Goal: Information Seeking & Learning: Learn about a topic

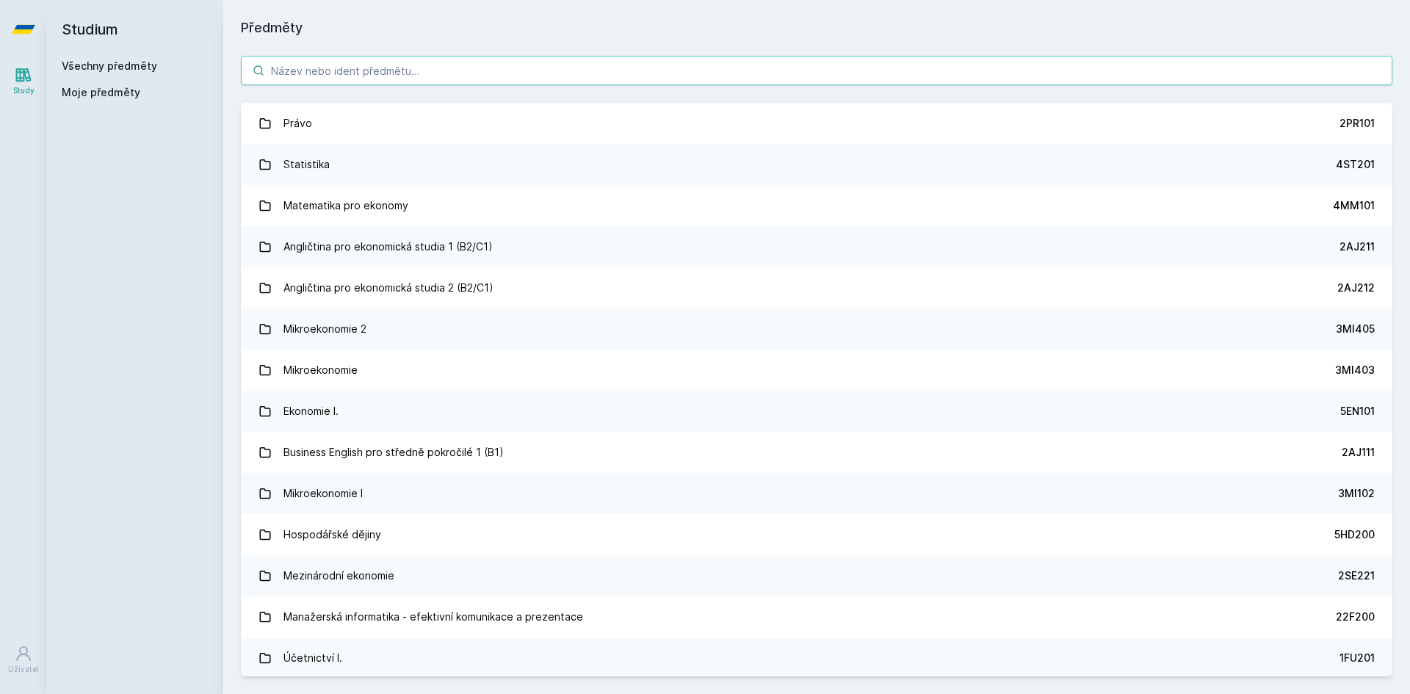
click at [345, 76] on input "search" at bounding box center [817, 70] width 1152 height 29
click at [596, 74] on input "search" at bounding box center [817, 70] width 1152 height 29
paste input "1BP461"
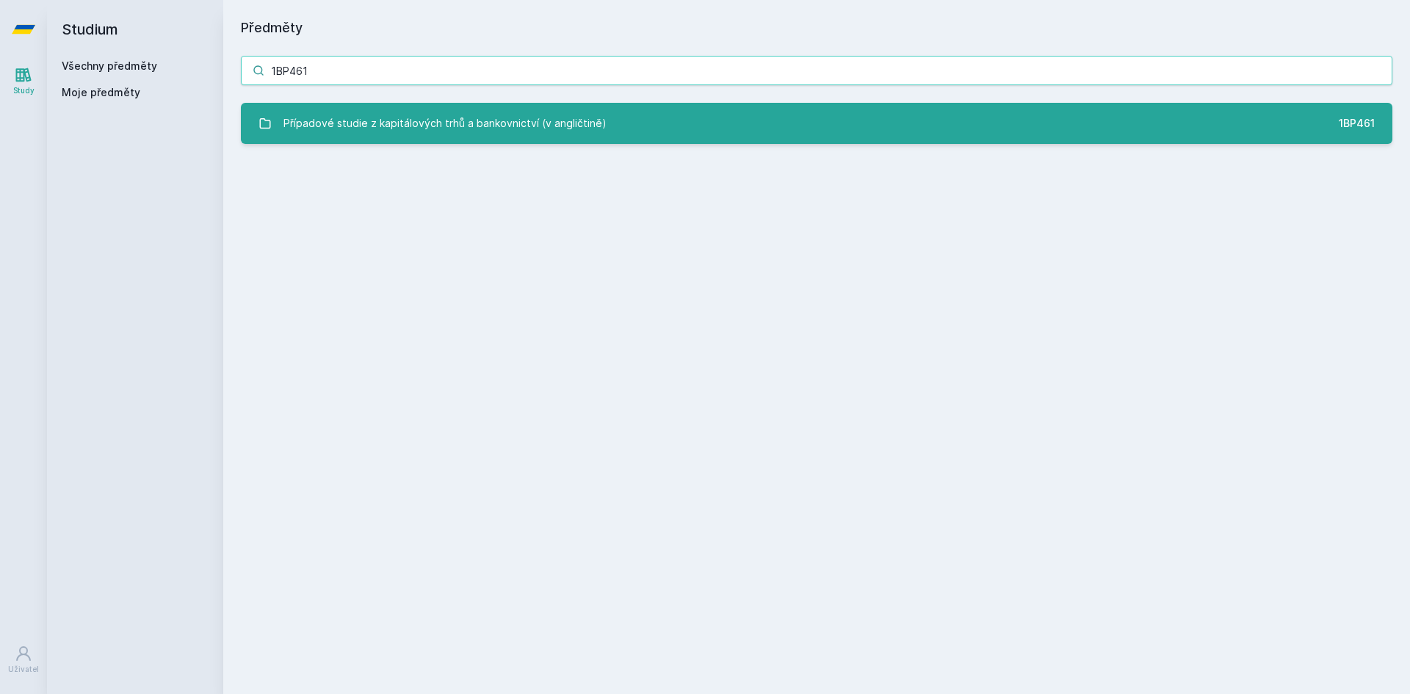
type input "1BP461"
click at [530, 132] on div "Případové studie z kapitálových trhů a bankovnictví (v angličtině)" at bounding box center [445, 123] width 323 height 29
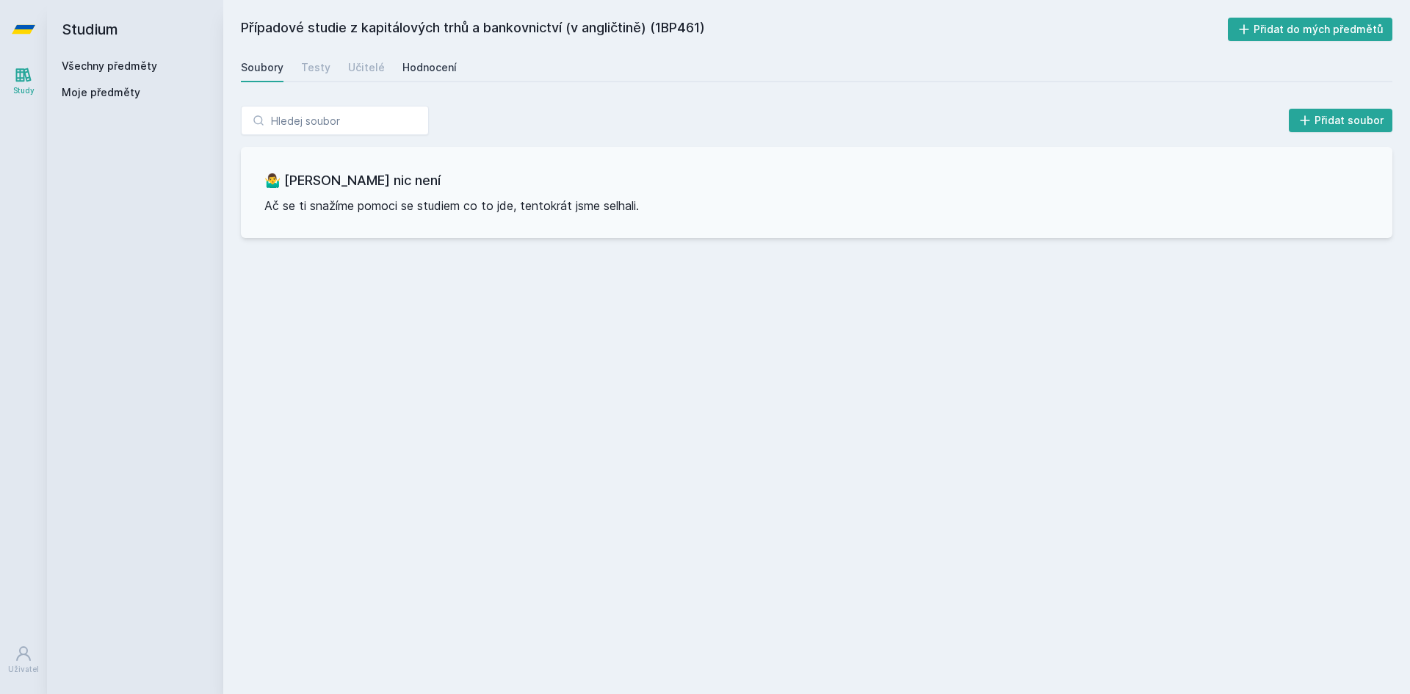
click at [439, 67] on div "Hodnocení" at bounding box center [430, 67] width 54 height 15
click at [259, 58] on link "Soubory" at bounding box center [262, 67] width 43 height 29
click at [323, 71] on div "Testy" at bounding box center [315, 67] width 29 height 15
click at [348, 71] on div "Učitelé" at bounding box center [366, 67] width 37 height 15
click at [82, 73] on div "Všechny předměty" at bounding box center [135, 66] width 147 height 15
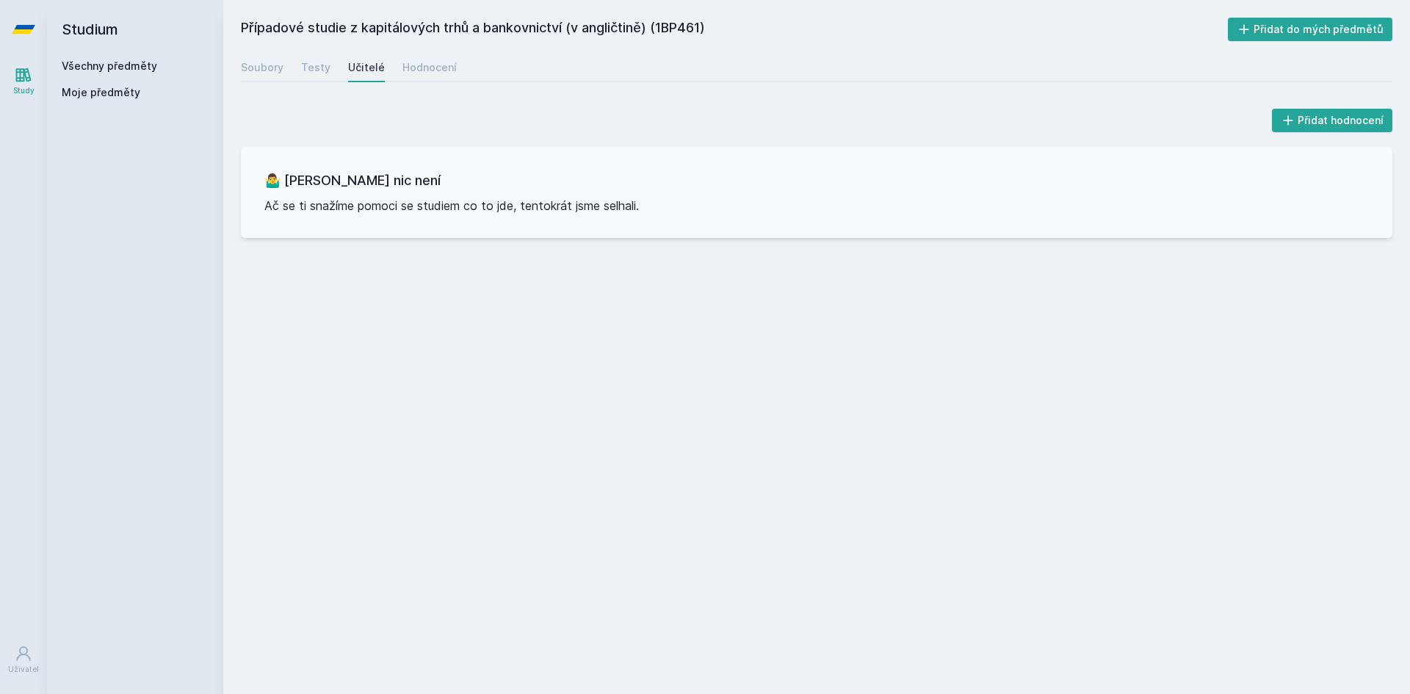
click at [85, 66] on link "Všechny předměty" at bounding box center [109, 66] width 95 height 12
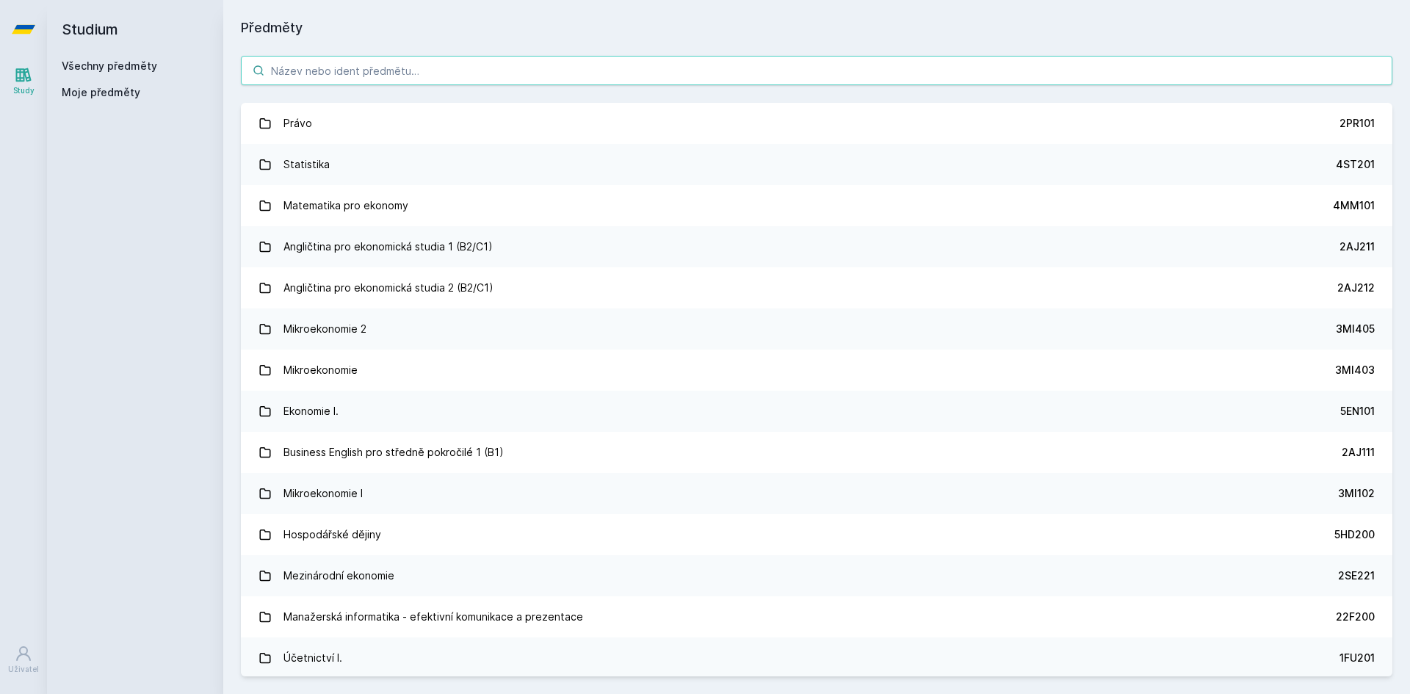
click at [485, 76] on input "search" at bounding box center [817, 70] width 1152 height 29
paste input "1BP426"
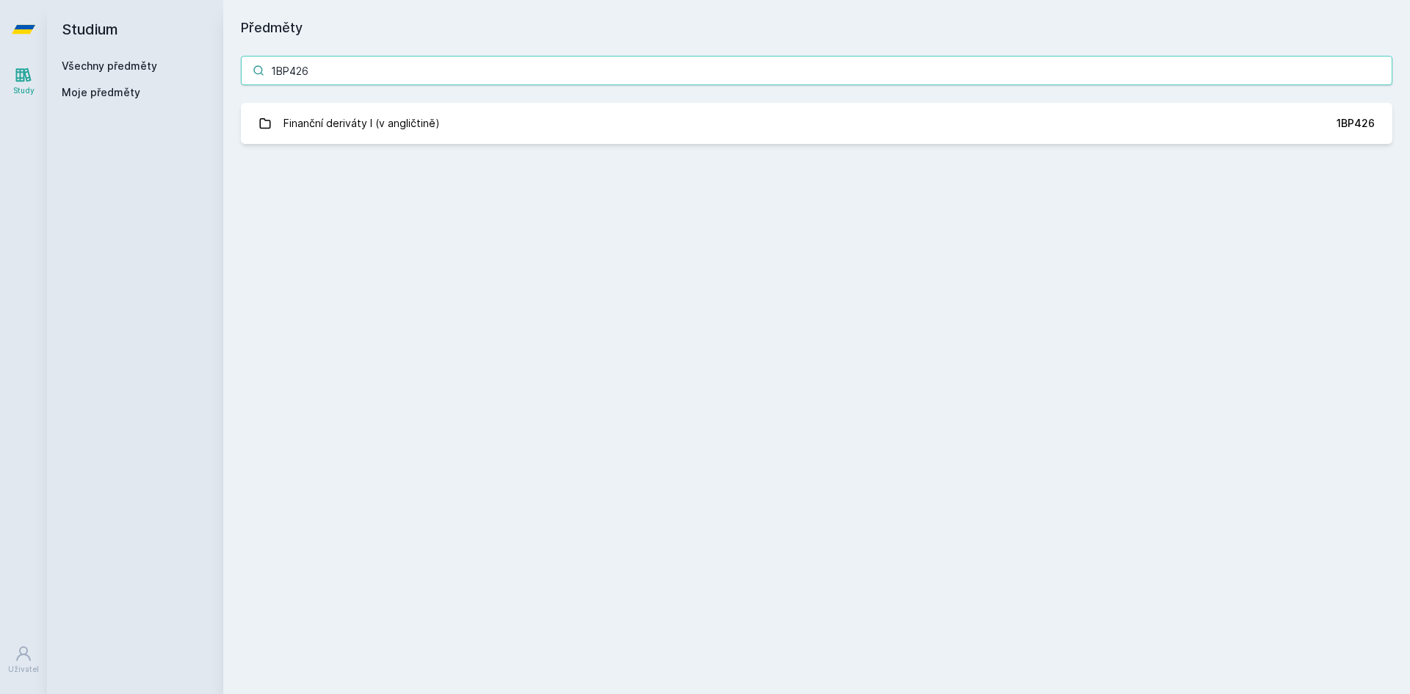
type input "1BP426"
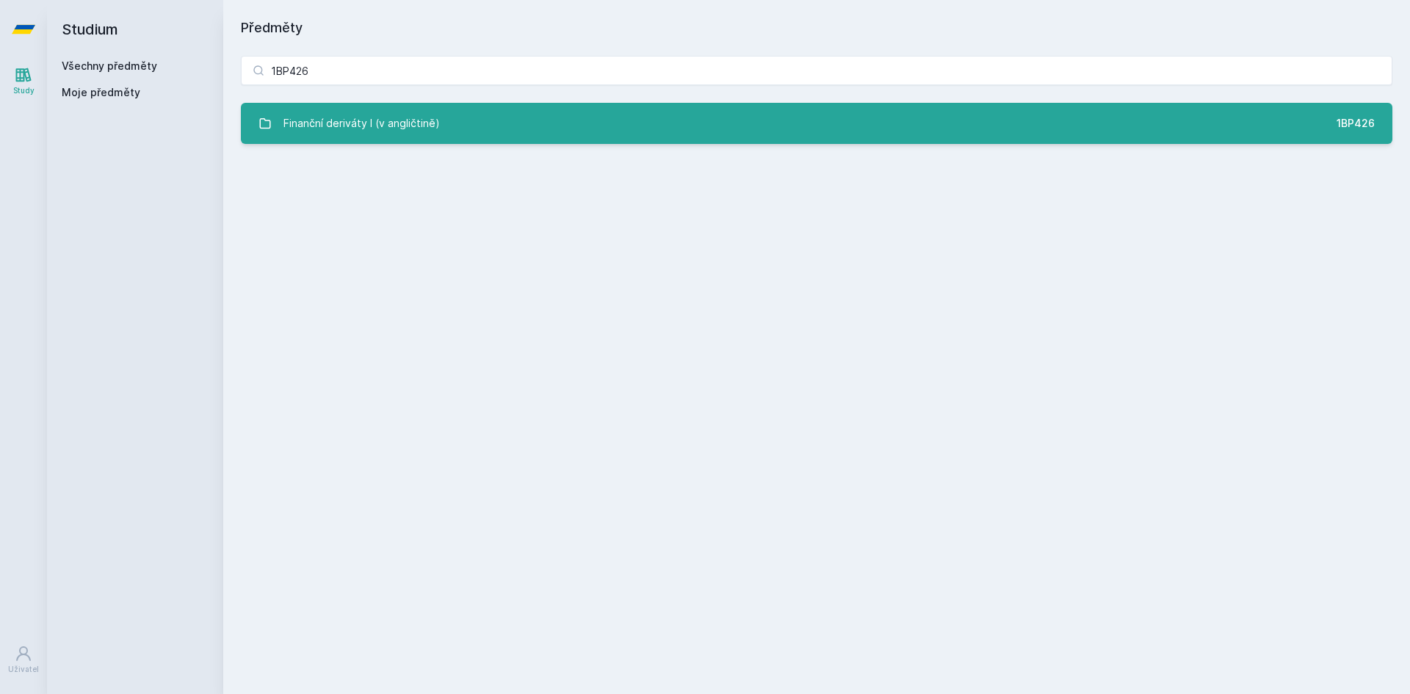
click at [483, 115] on link "Finanční deriváty I (v angličtině) 1BP426" at bounding box center [817, 123] width 1152 height 41
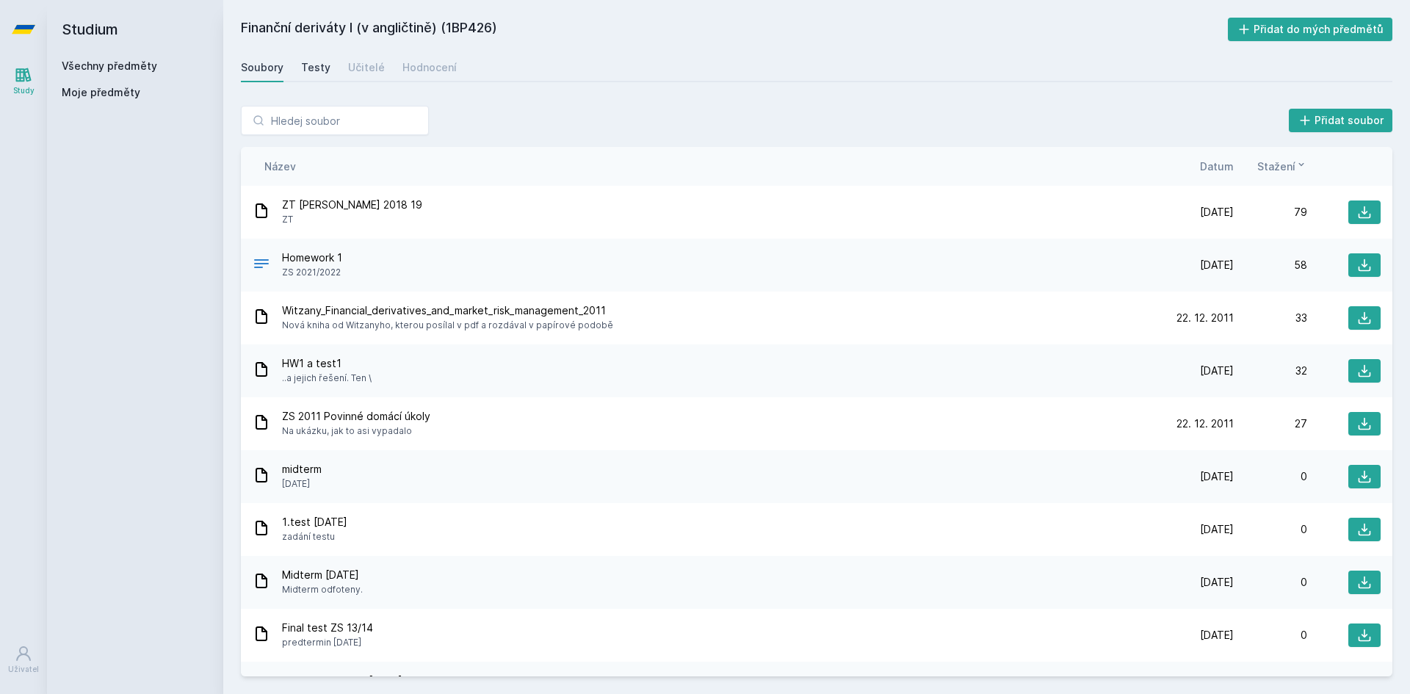
click at [324, 69] on div "Testy" at bounding box center [315, 67] width 29 height 15
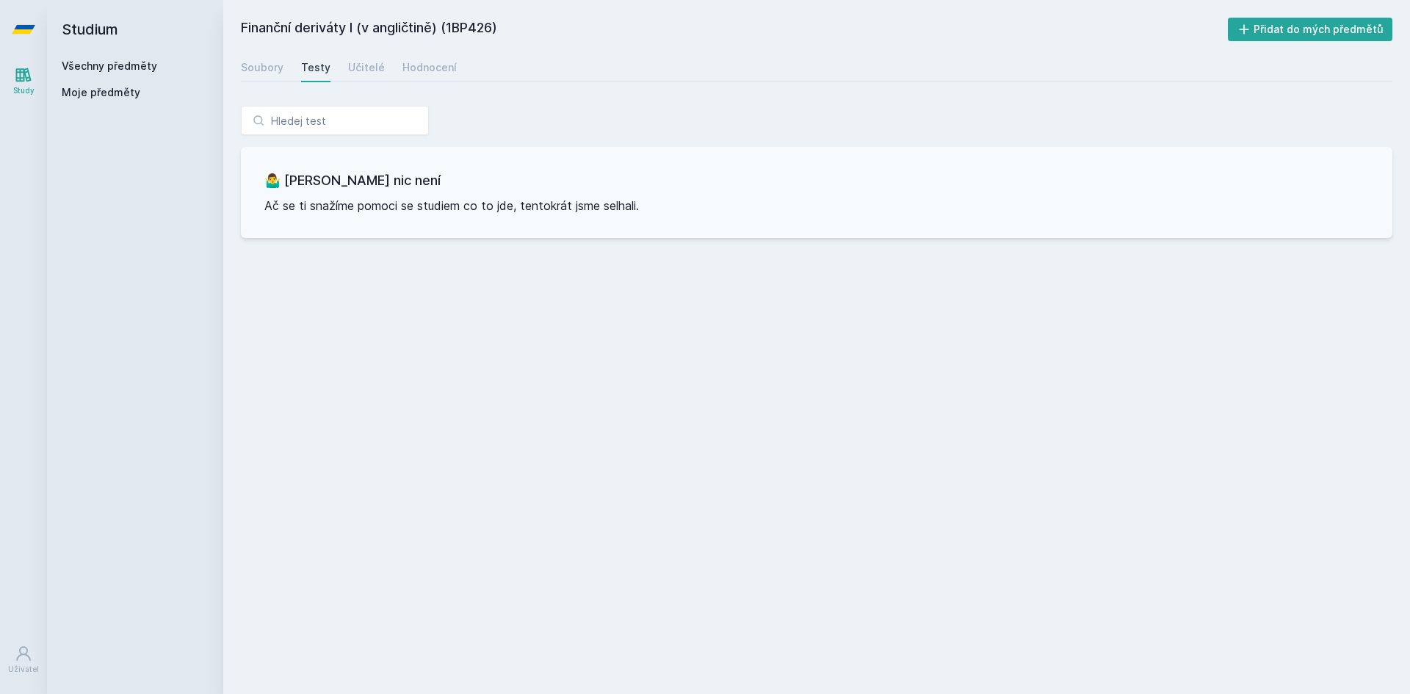
click at [343, 69] on div "Soubory Testy Učitelé Hodnocení" at bounding box center [817, 67] width 1152 height 29
click at [350, 69] on div "Učitelé" at bounding box center [366, 67] width 37 height 15
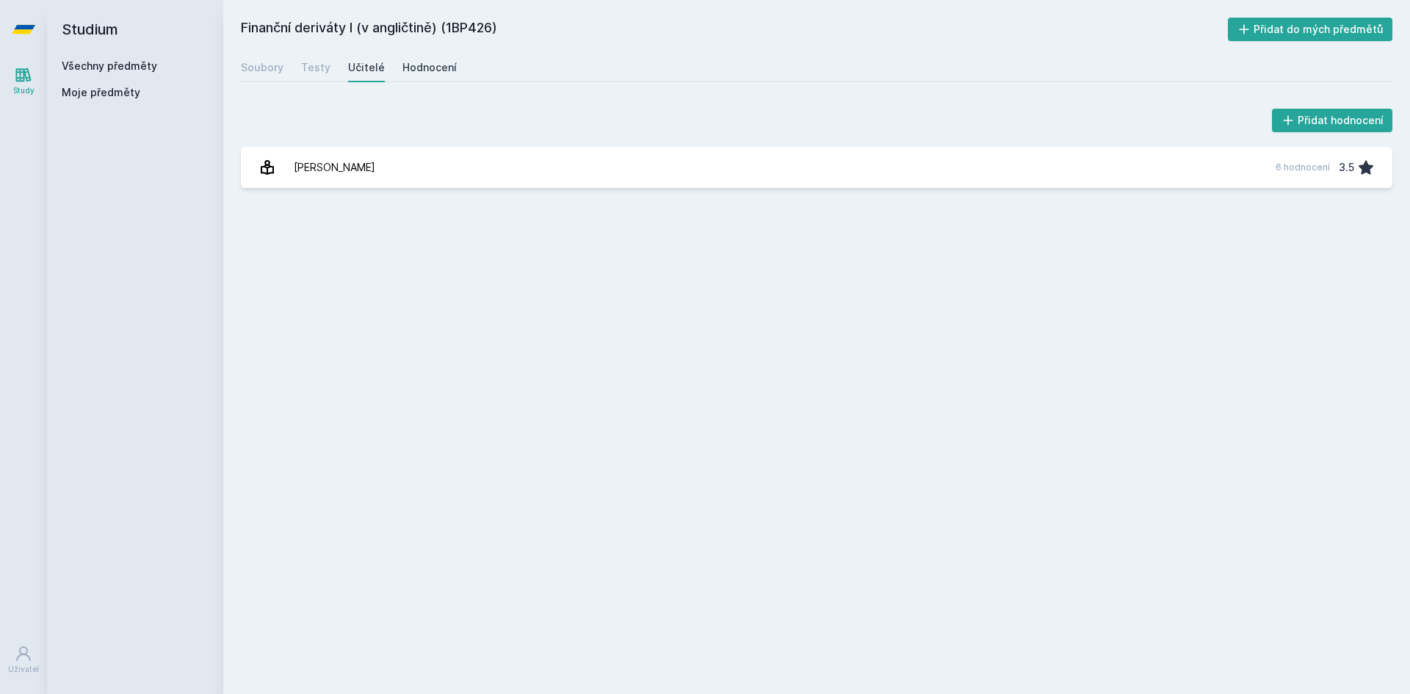
click at [403, 68] on div "Hodnocení" at bounding box center [430, 67] width 54 height 15
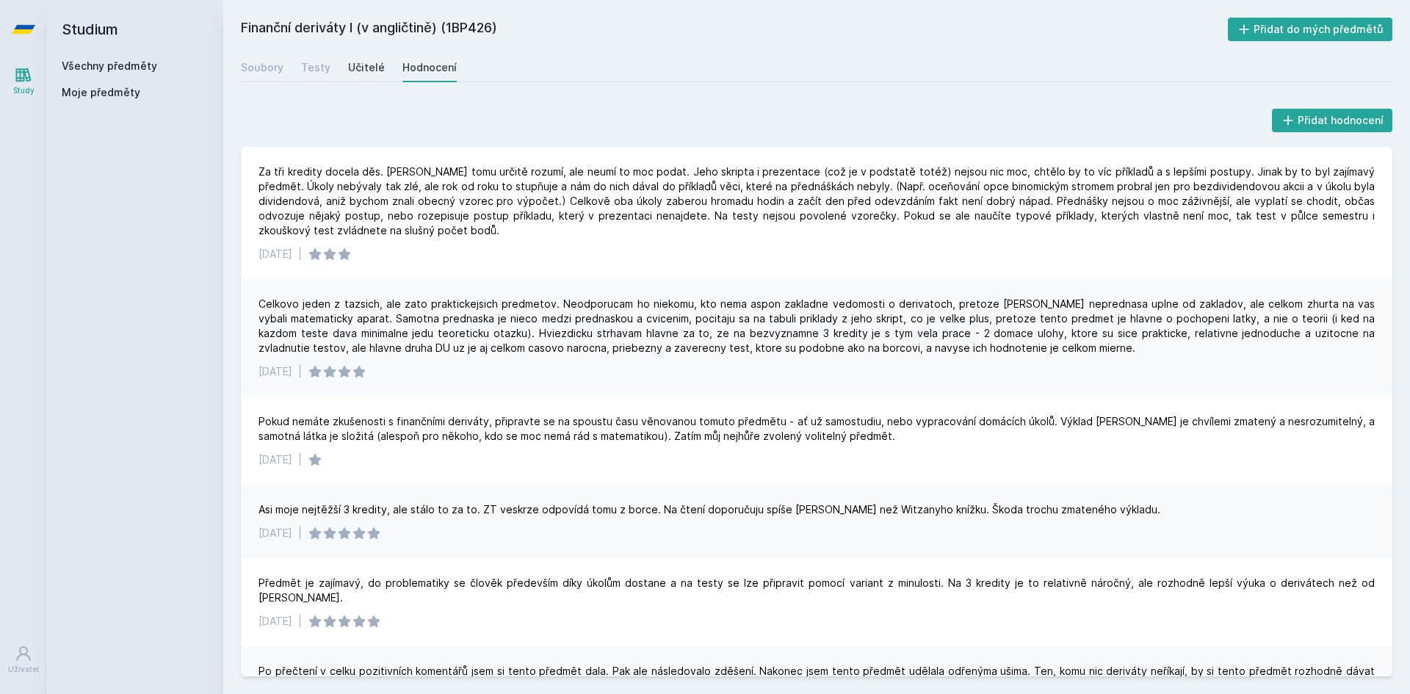
click at [372, 68] on div "Učitelé" at bounding box center [366, 67] width 37 height 15
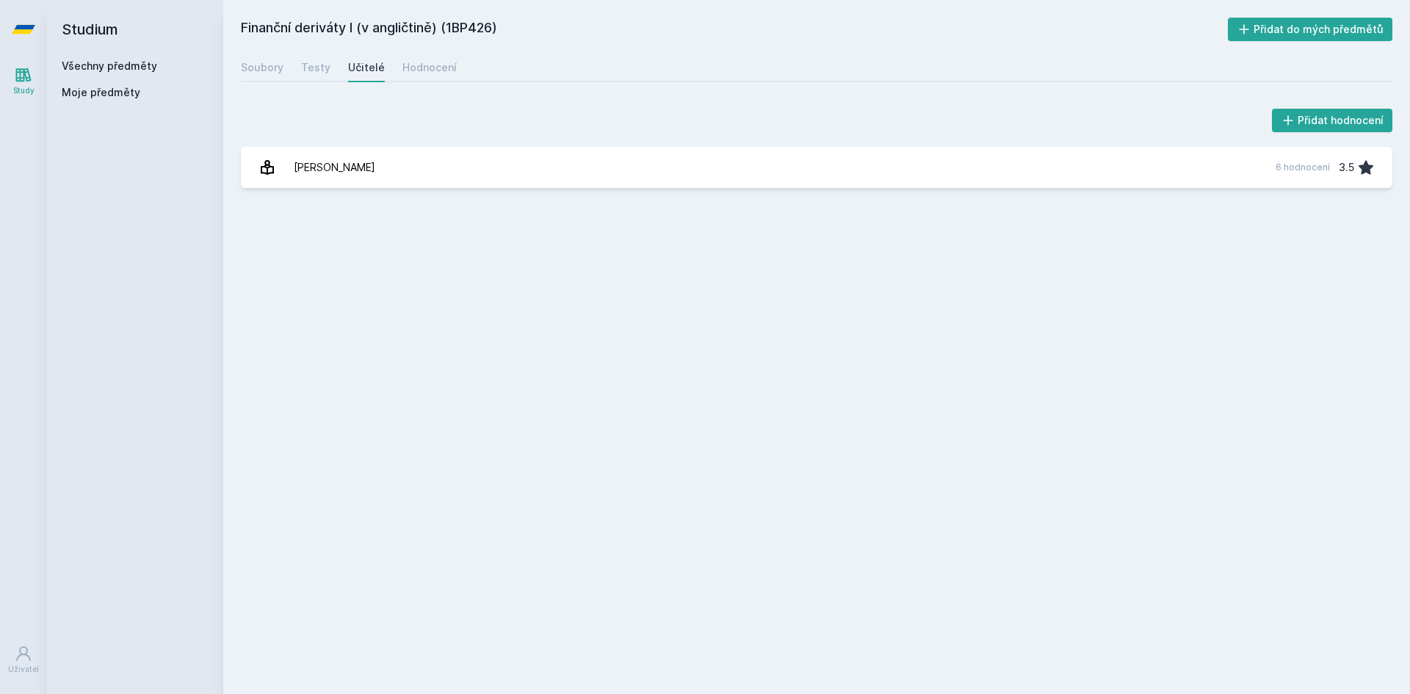
click at [424, 81] on div "Soubory Testy Učitelé Hodnocení" at bounding box center [817, 67] width 1152 height 29
click at [425, 73] on div "Hodnocení" at bounding box center [430, 67] width 54 height 15
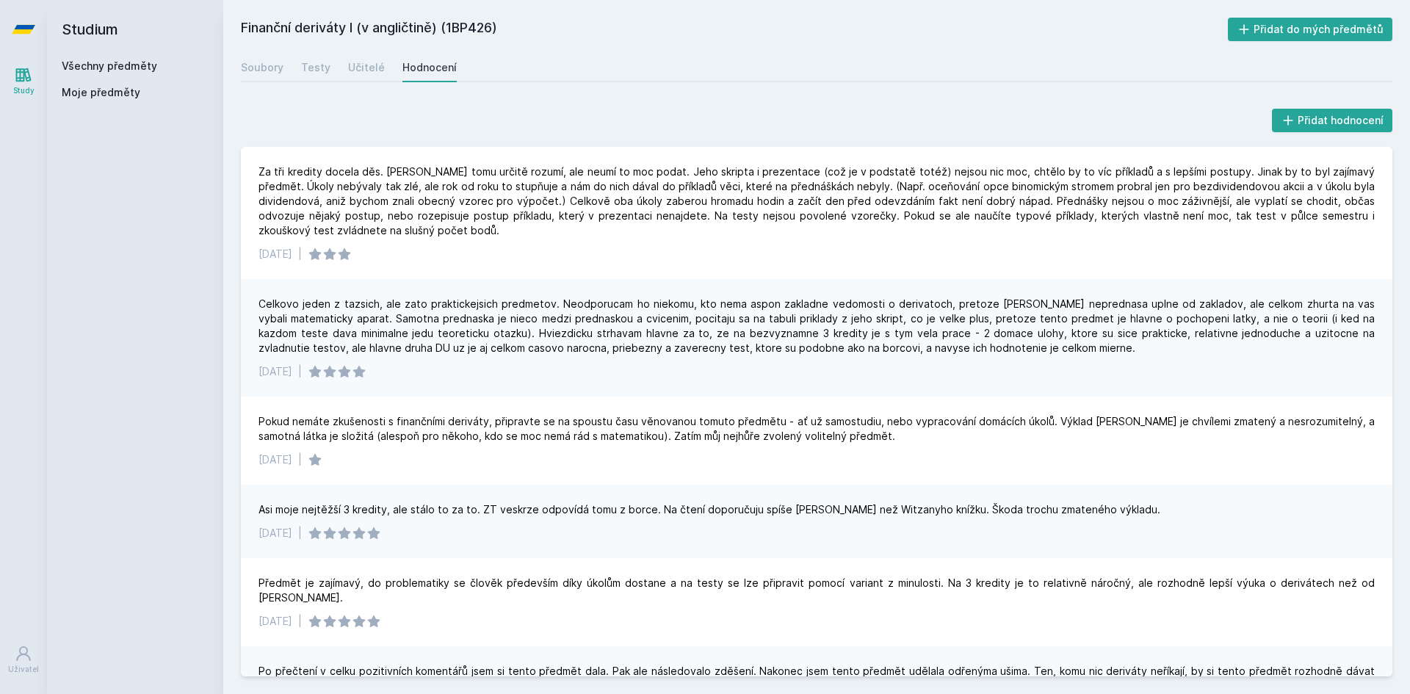
drag, startPoint x: 576, startPoint y: 441, endPoint x: 510, endPoint y: 69, distance: 377.5
